Goal: Task Accomplishment & Management: Complete application form

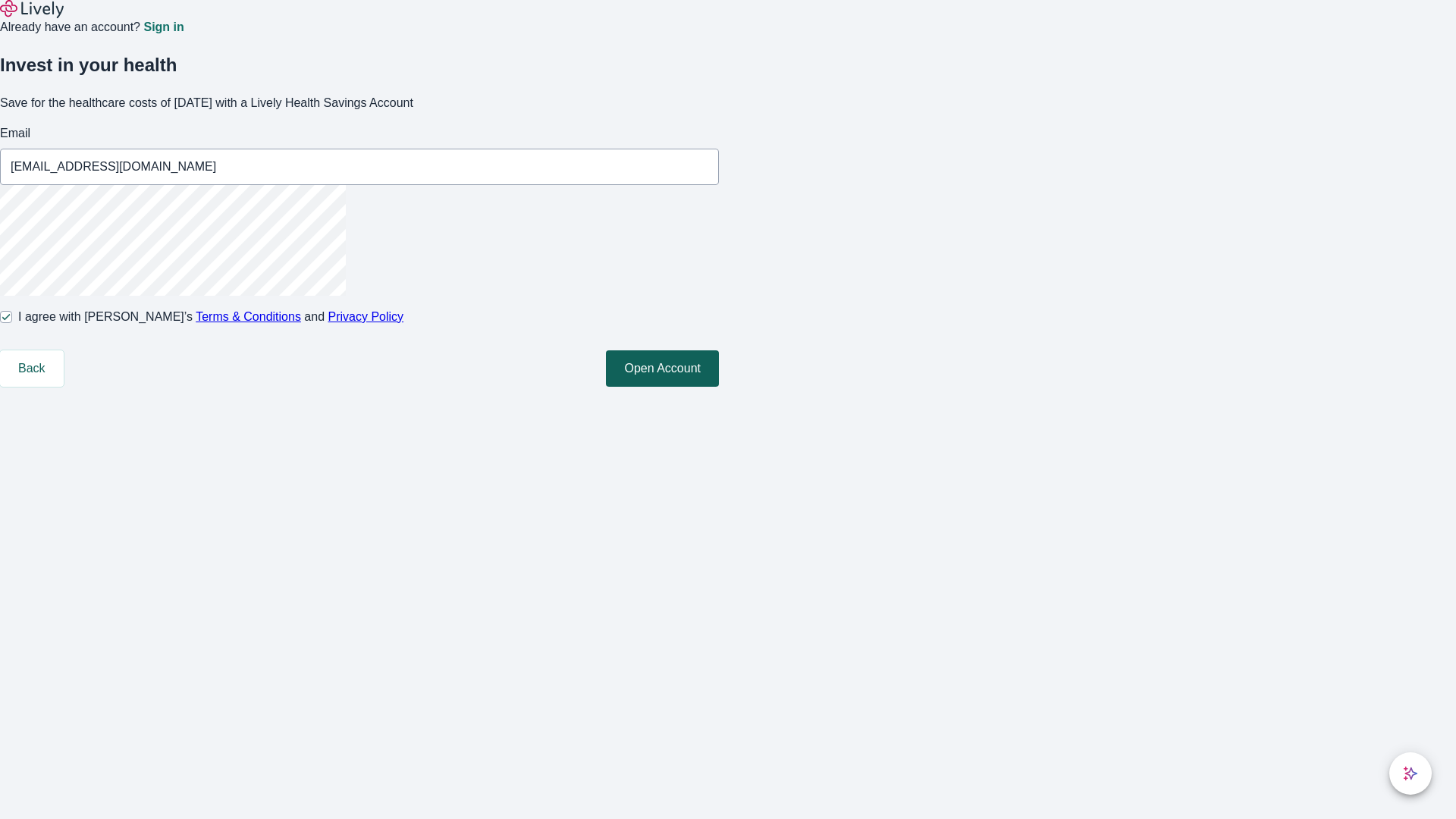
click at [719, 387] on button "Open Account" at bounding box center [662, 368] width 113 height 37
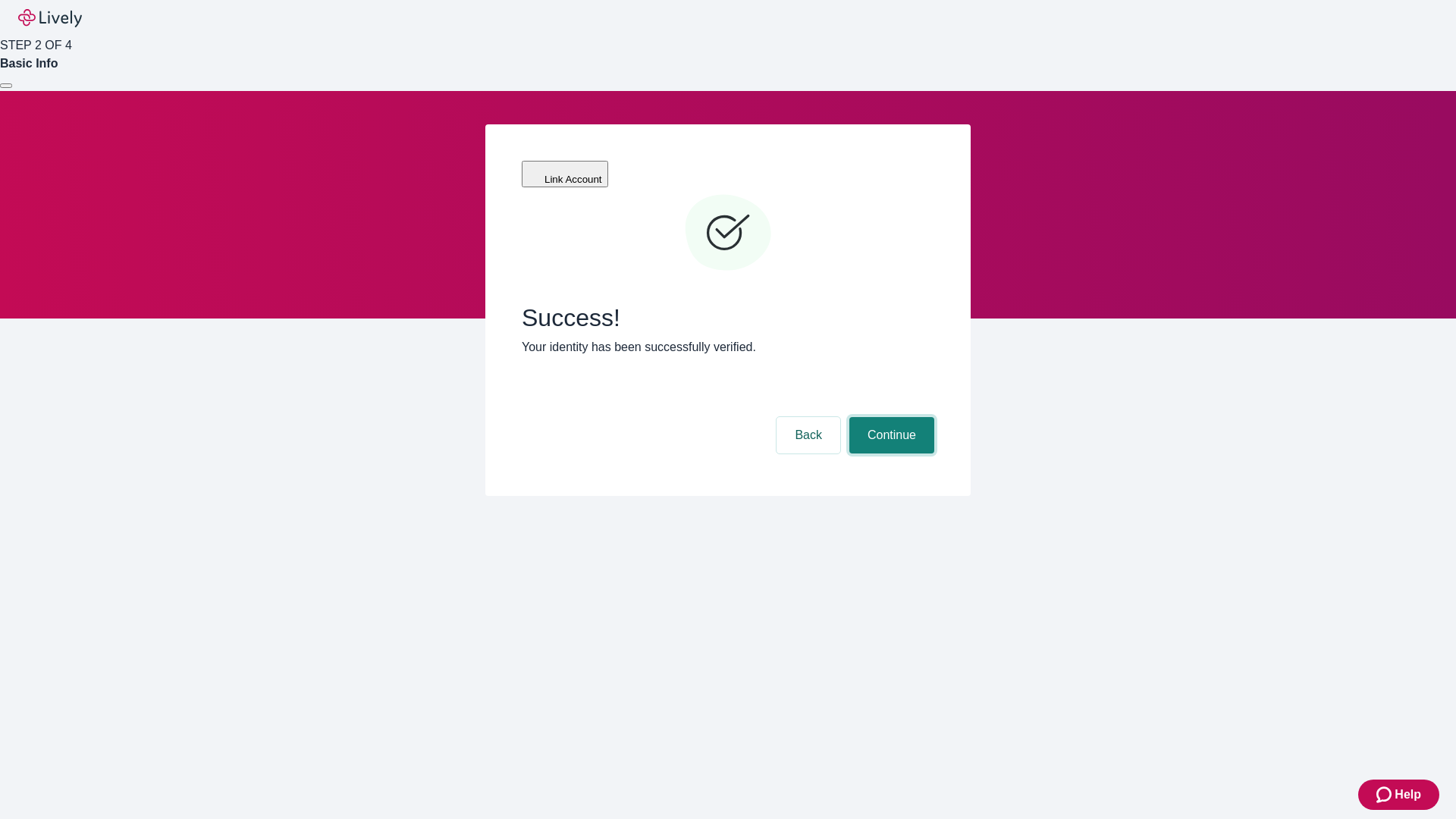
click at [889, 417] on button "Continue" at bounding box center [892, 435] width 85 height 37
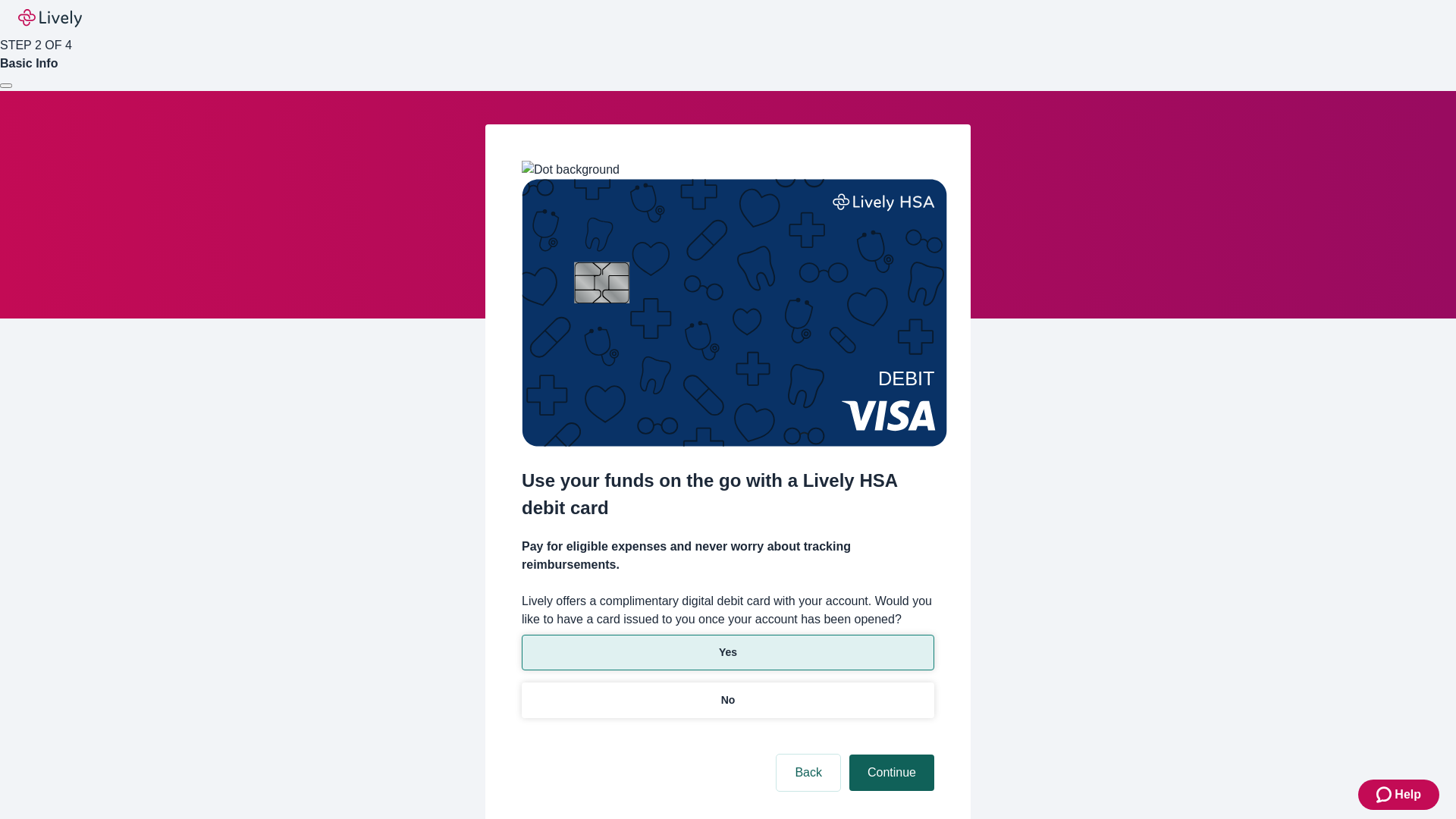
click at [728, 644] on p "Yes" at bounding box center [728, 652] width 18 height 16
click at [889, 755] on button "Continue" at bounding box center [892, 772] width 85 height 37
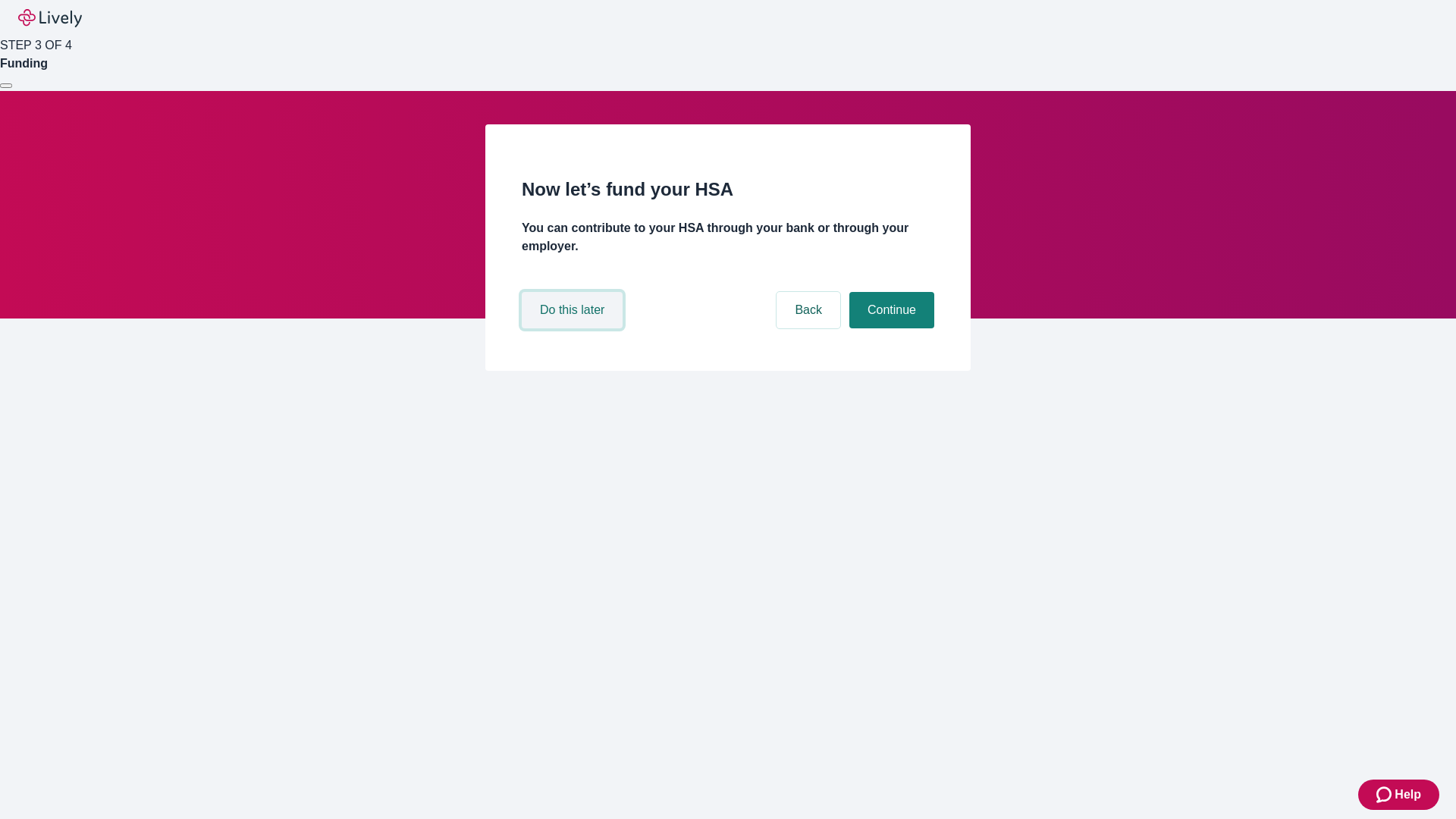
click at [574, 328] on button "Do this later" at bounding box center [572, 310] width 101 height 37
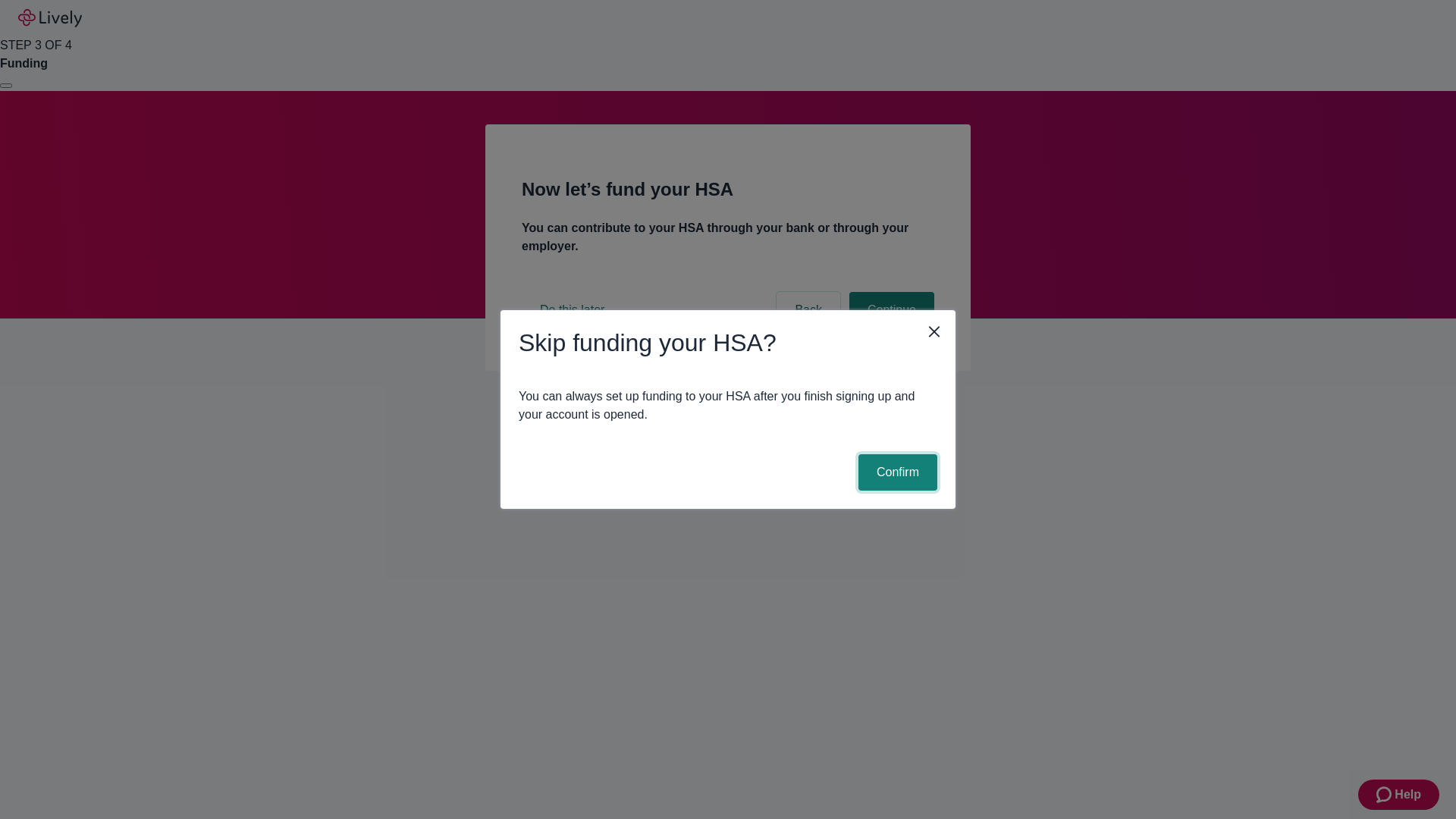
click at [895, 473] on button "Confirm" at bounding box center [898, 472] width 79 height 37
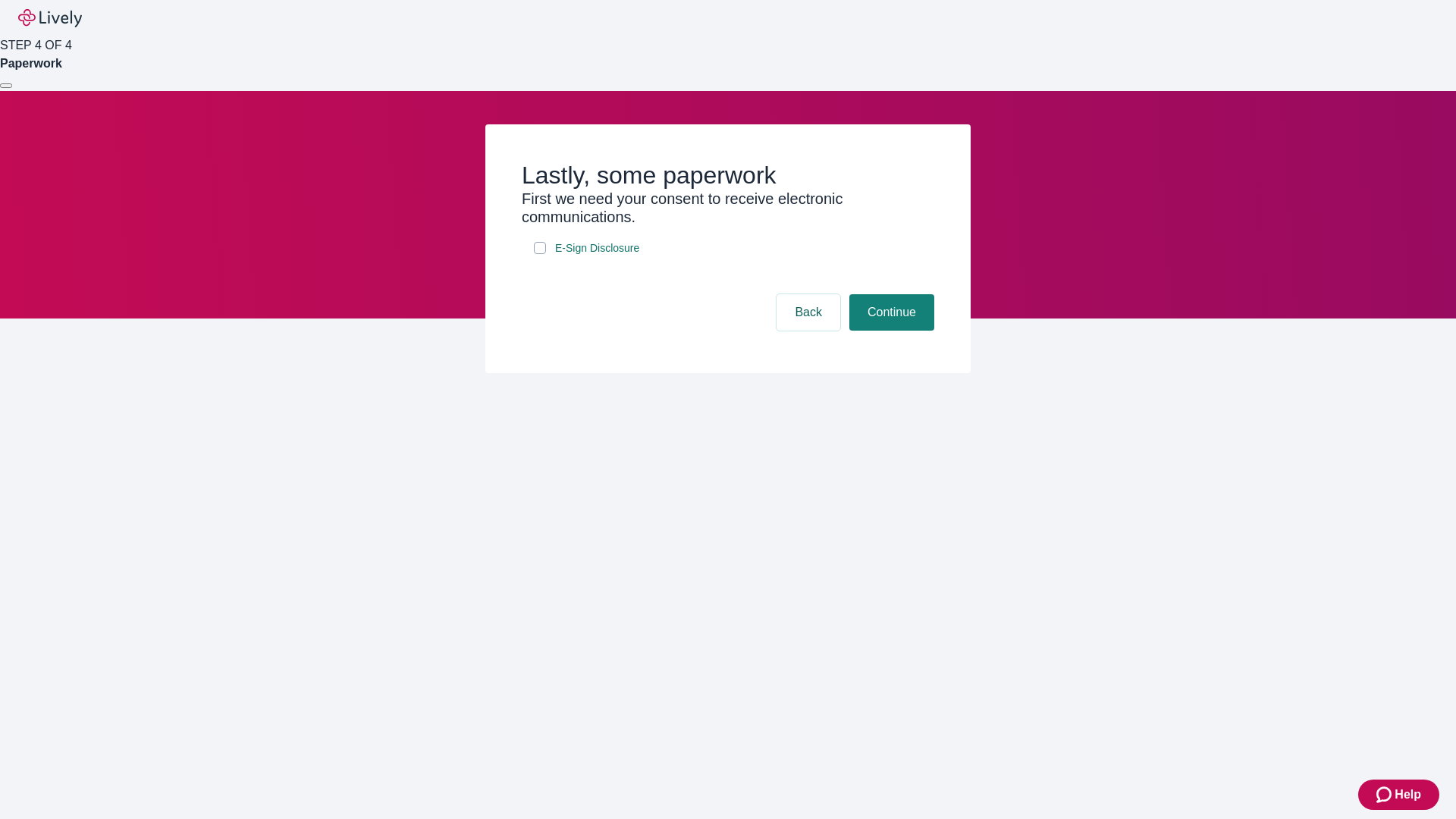
click at [540, 254] on input "E-Sign Disclosure" at bounding box center [540, 248] width 12 height 12
checkbox input "true"
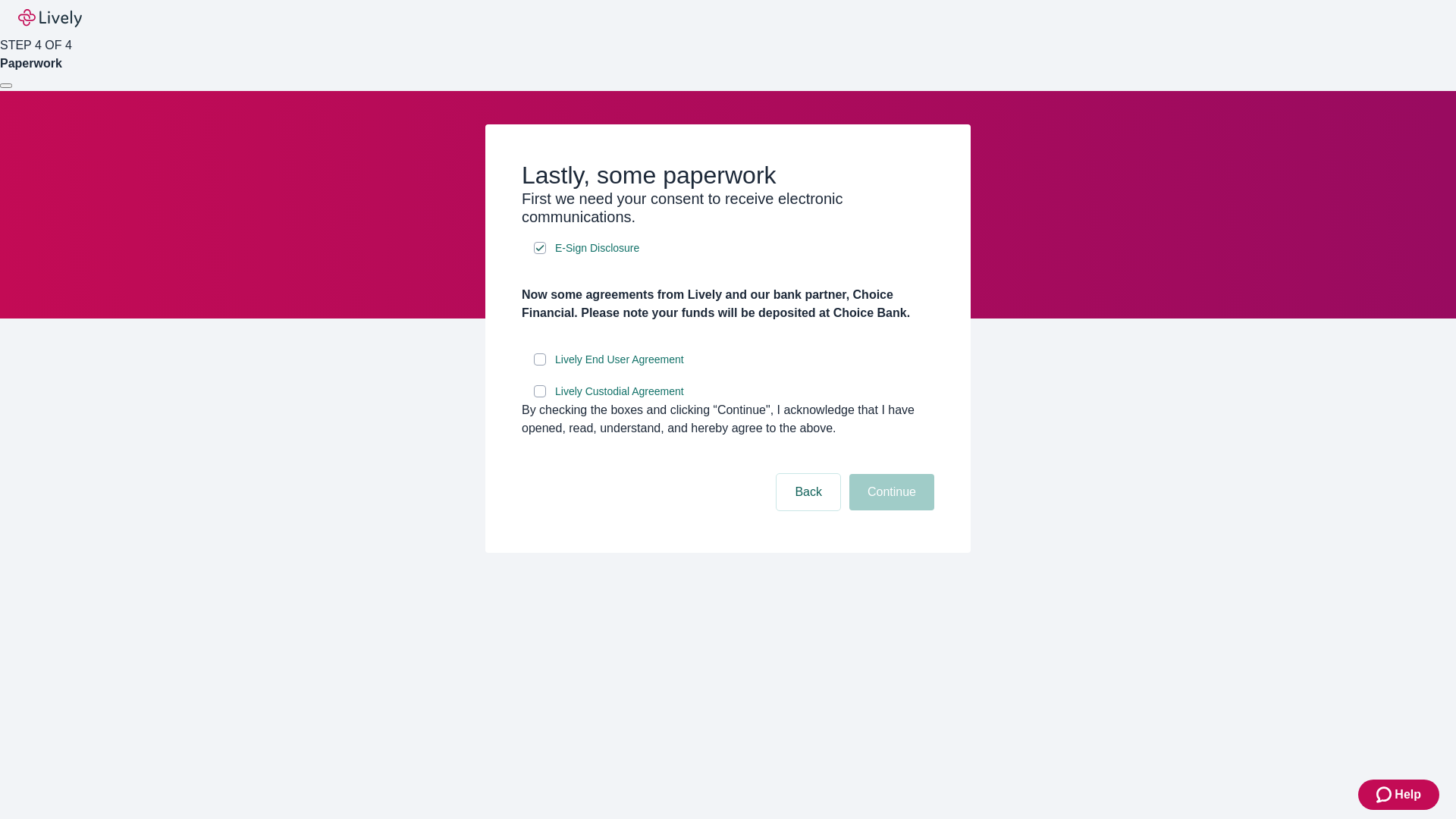
click at [540, 366] on input "Lively End User Agreement" at bounding box center [540, 359] width 12 height 12
checkbox input "true"
click at [540, 398] on input "Lively Custodial Agreement" at bounding box center [540, 392] width 12 height 12
checkbox input "true"
click at [889, 511] on button "Continue" at bounding box center [892, 492] width 85 height 37
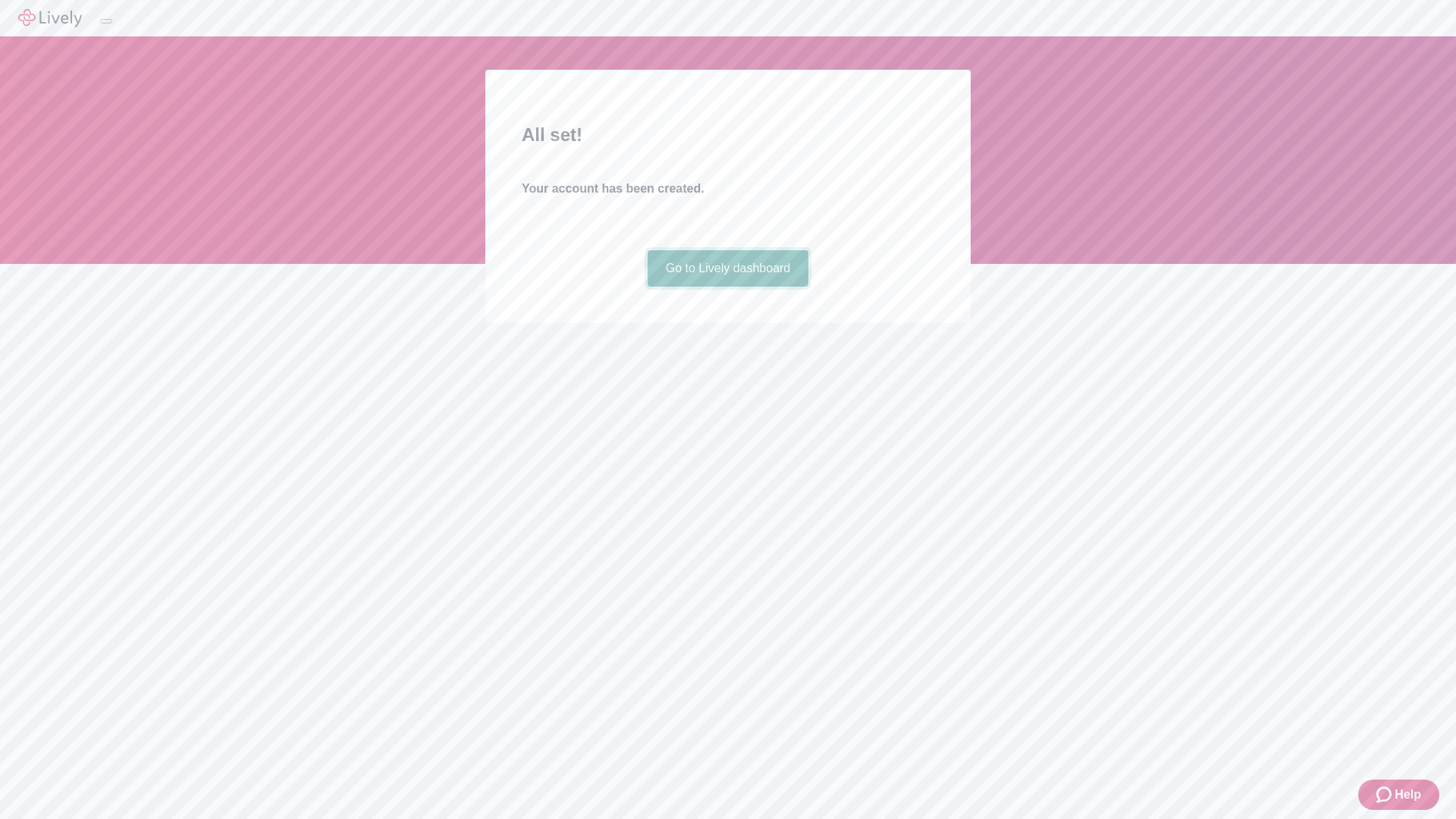
click at [728, 287] on link "Go to Lively dashboard" at bounding box center [728, 268] width 162 height 37
